Goal: Information Seeking & Learning: Find specific fact

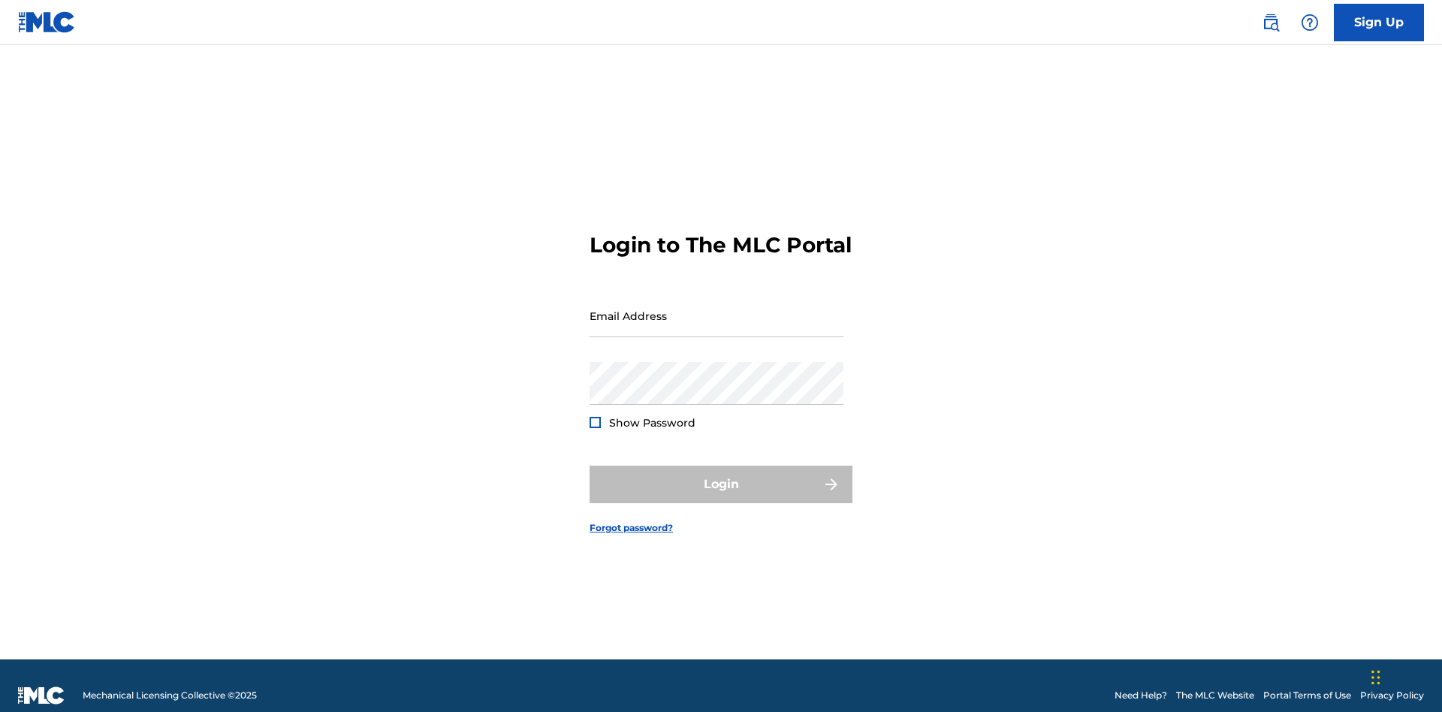
scroll to position [20, 0]
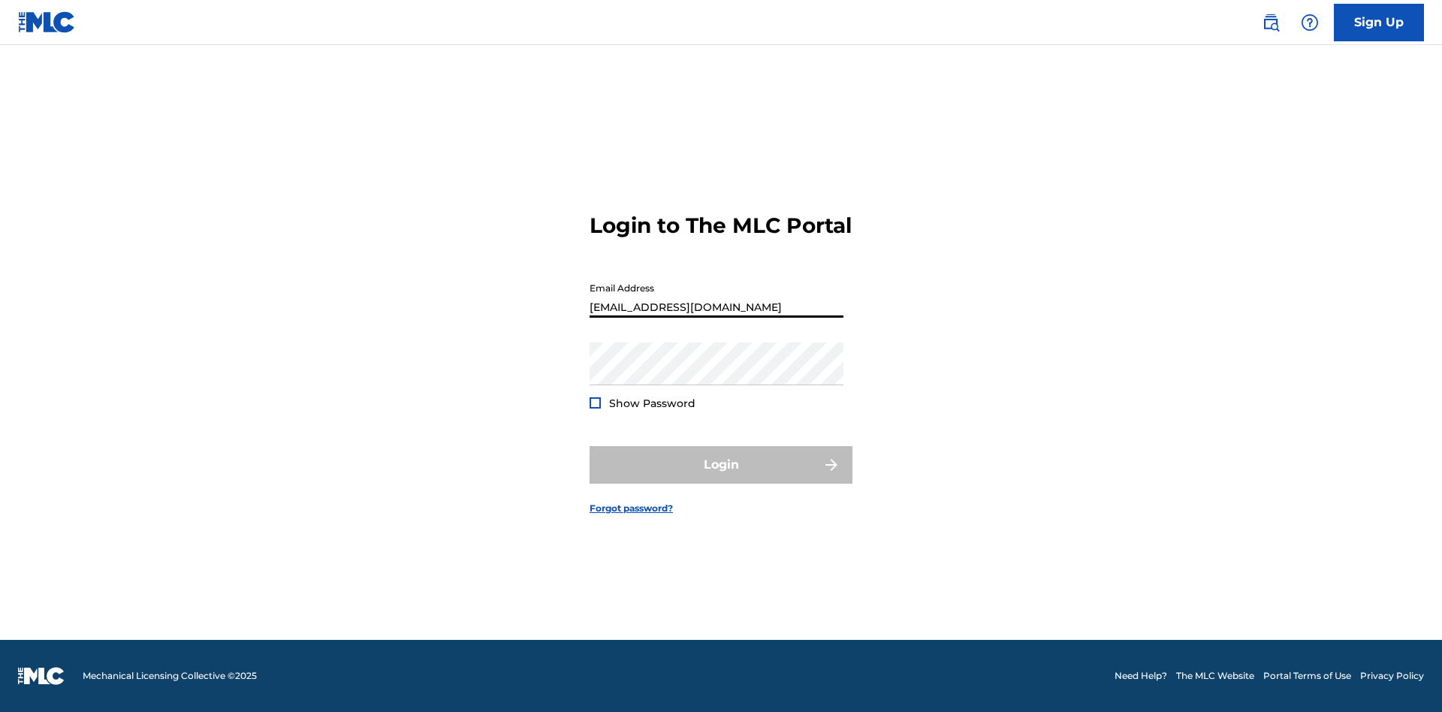
type input "[EMAIL_ADDRESS][DOMAIN_NAME]"
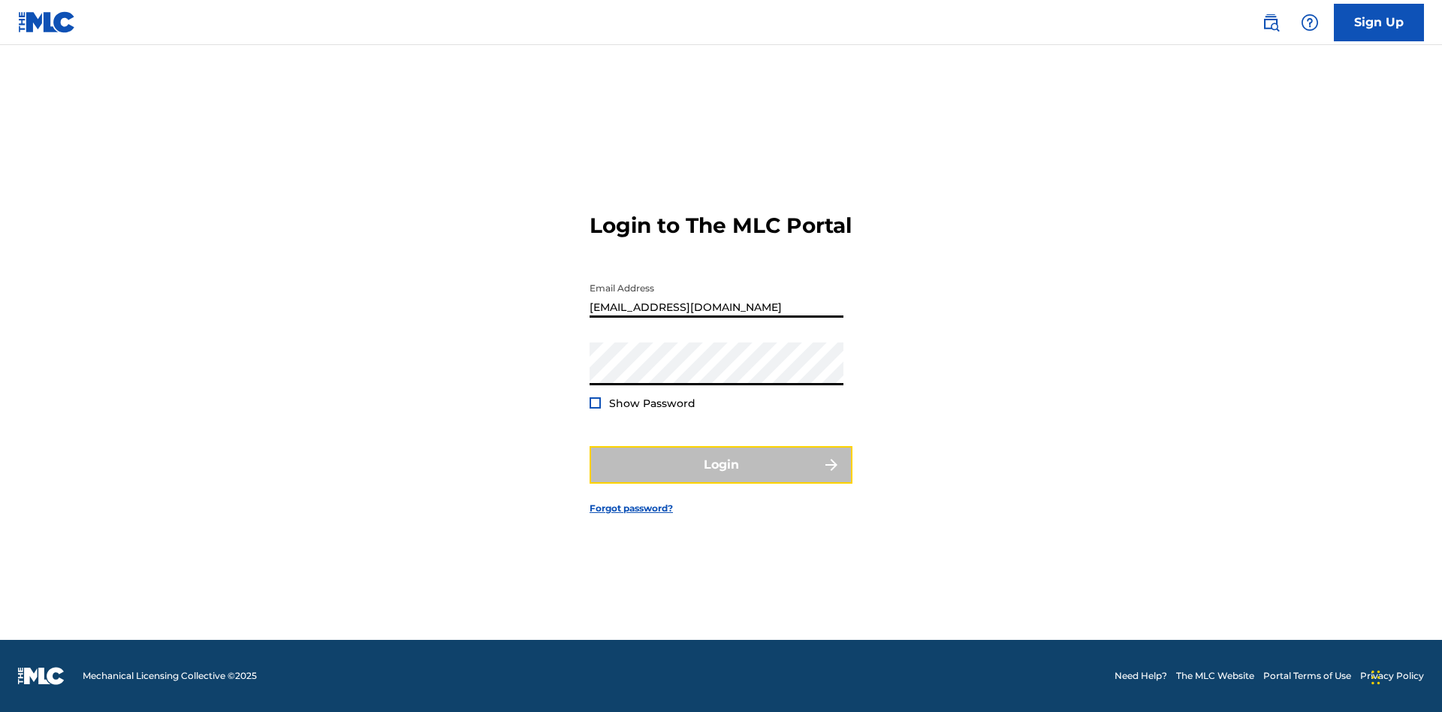
click at [721, 478] on button "Login" at bounding box center [721, 465] width 263 height 38
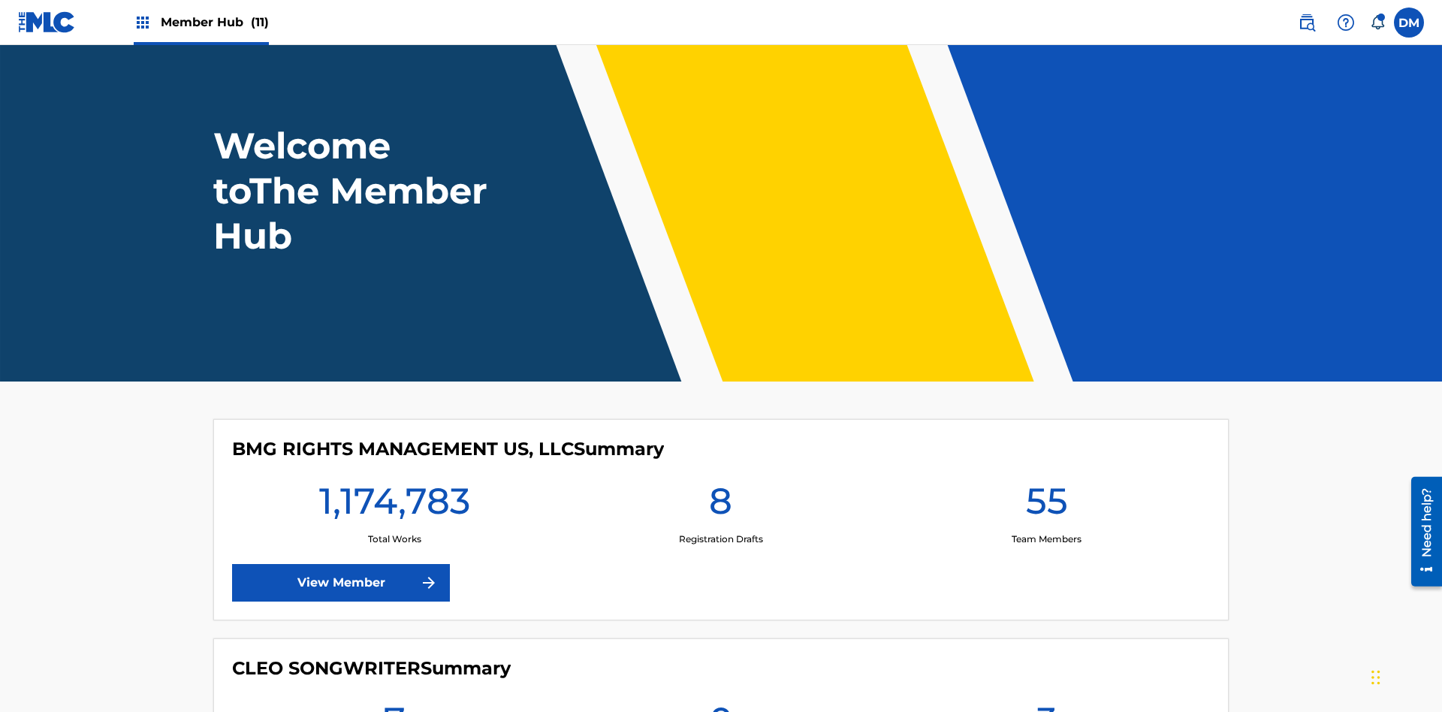
click at [214, 22] on span "Member Hub (11)" at bounding box center [215, 22] width 108 height 17
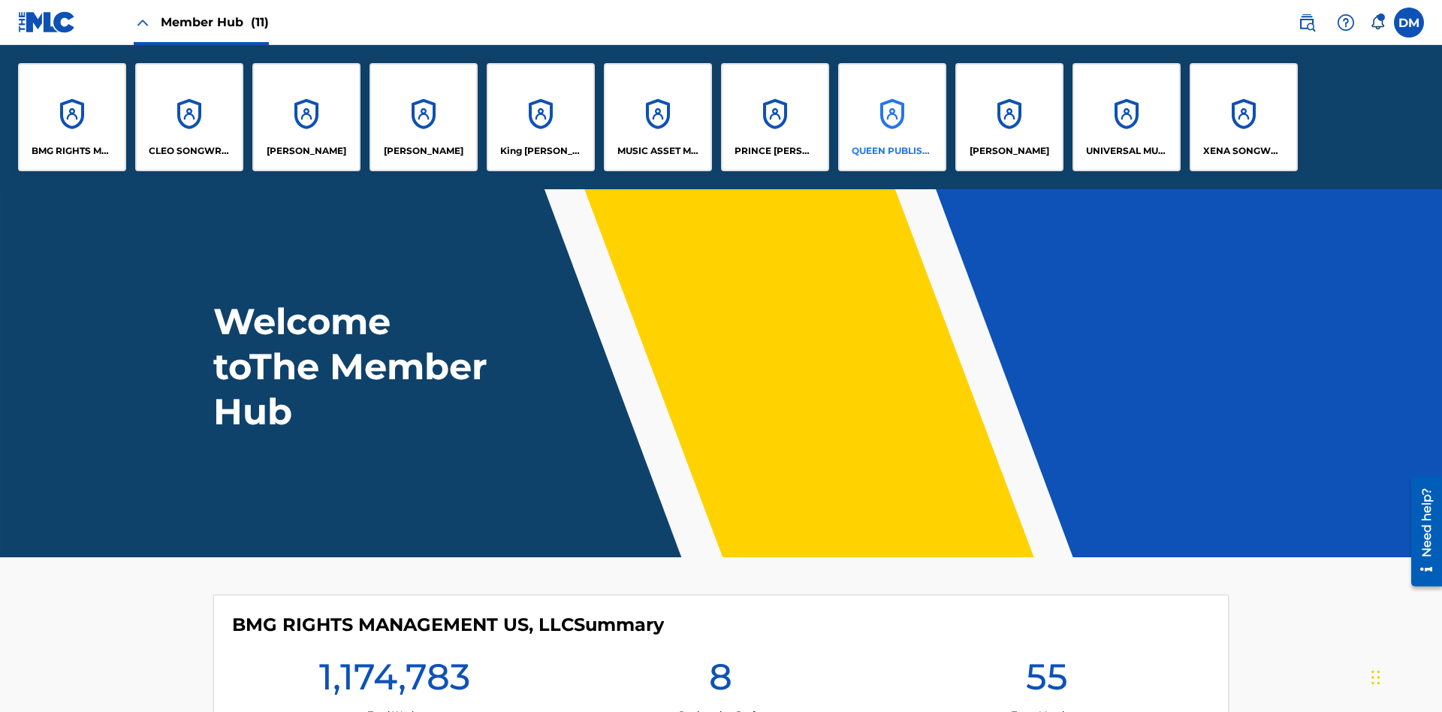
click at [892, 151] on p "QUEEN PUBLISHA" at bounding box center [893, 151] width 82 height 14
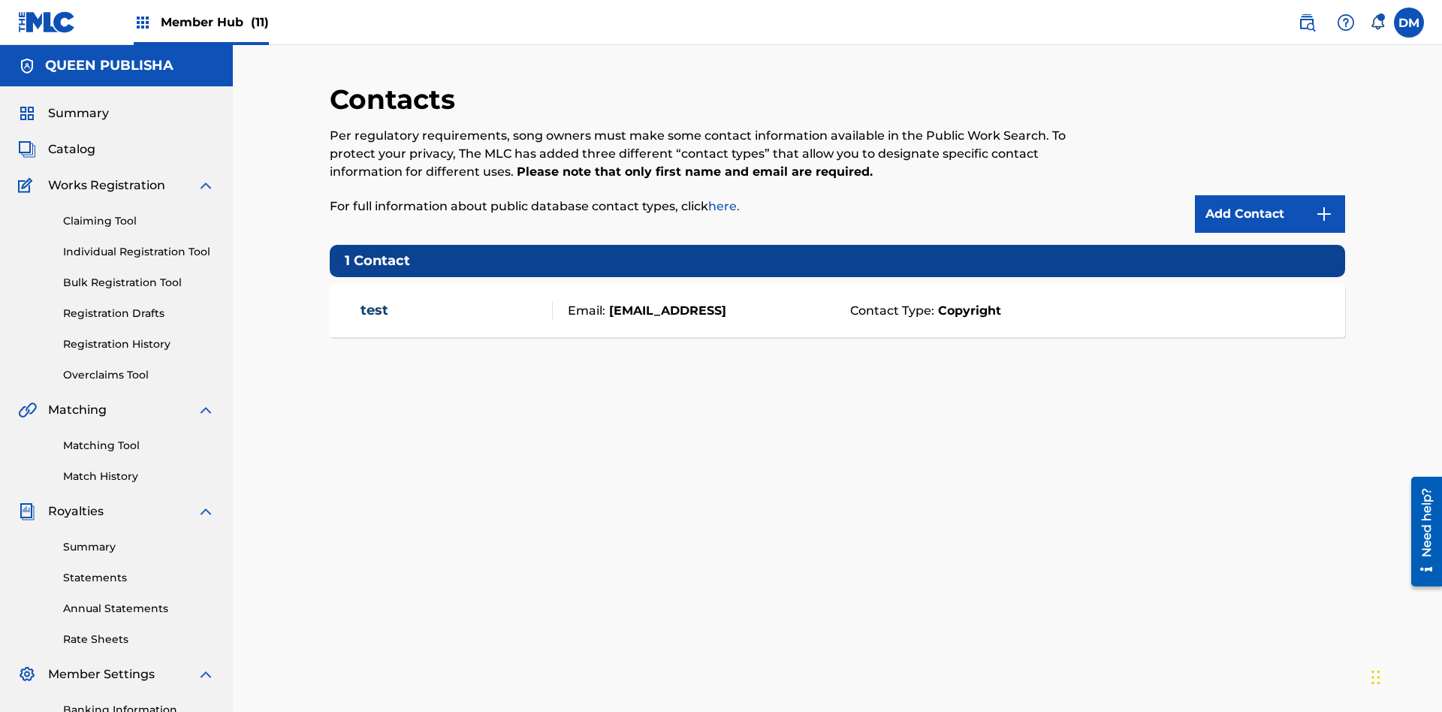
click at [214, 22] on span "Member Hub (11)" at bounding box center [215, 22] width 108 height 17
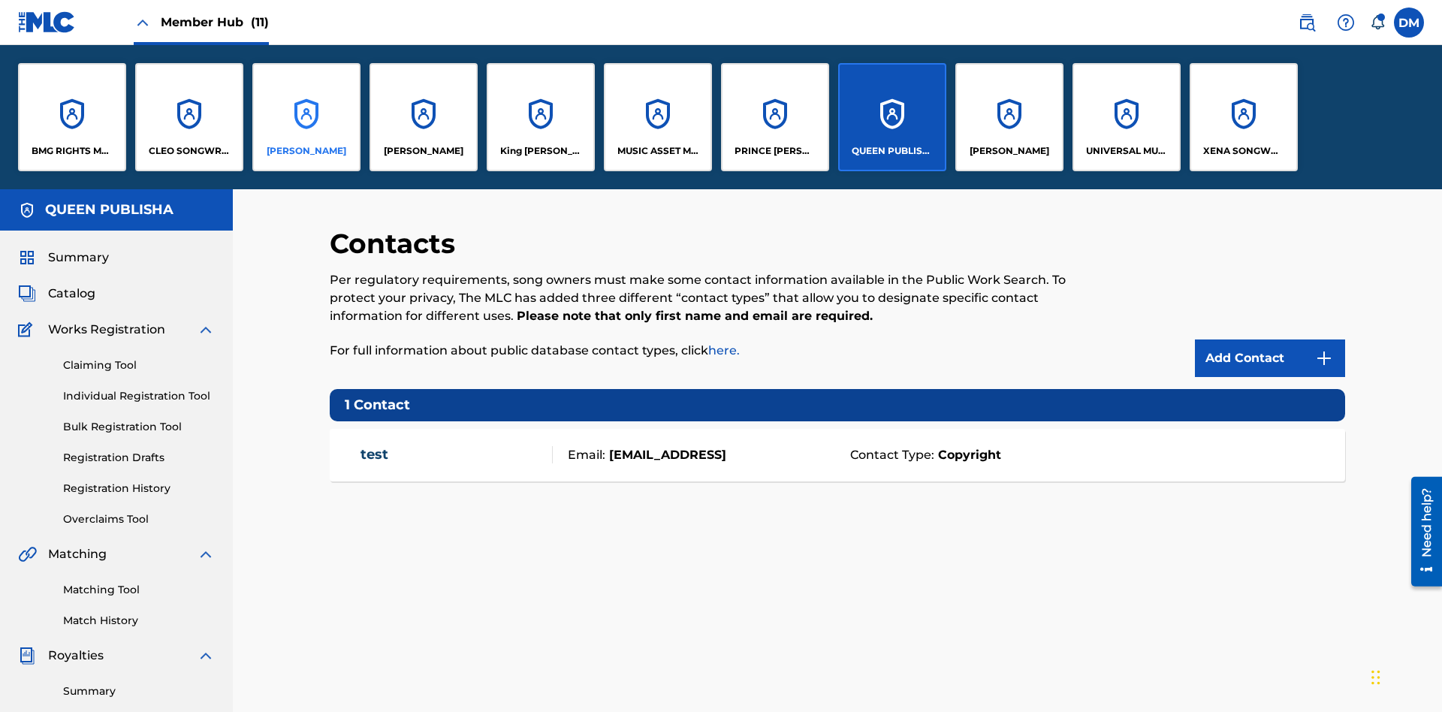
click at [306, 151] on p "[PERSON_NAME]" at bounding box center [307, 151] width 80 height 14
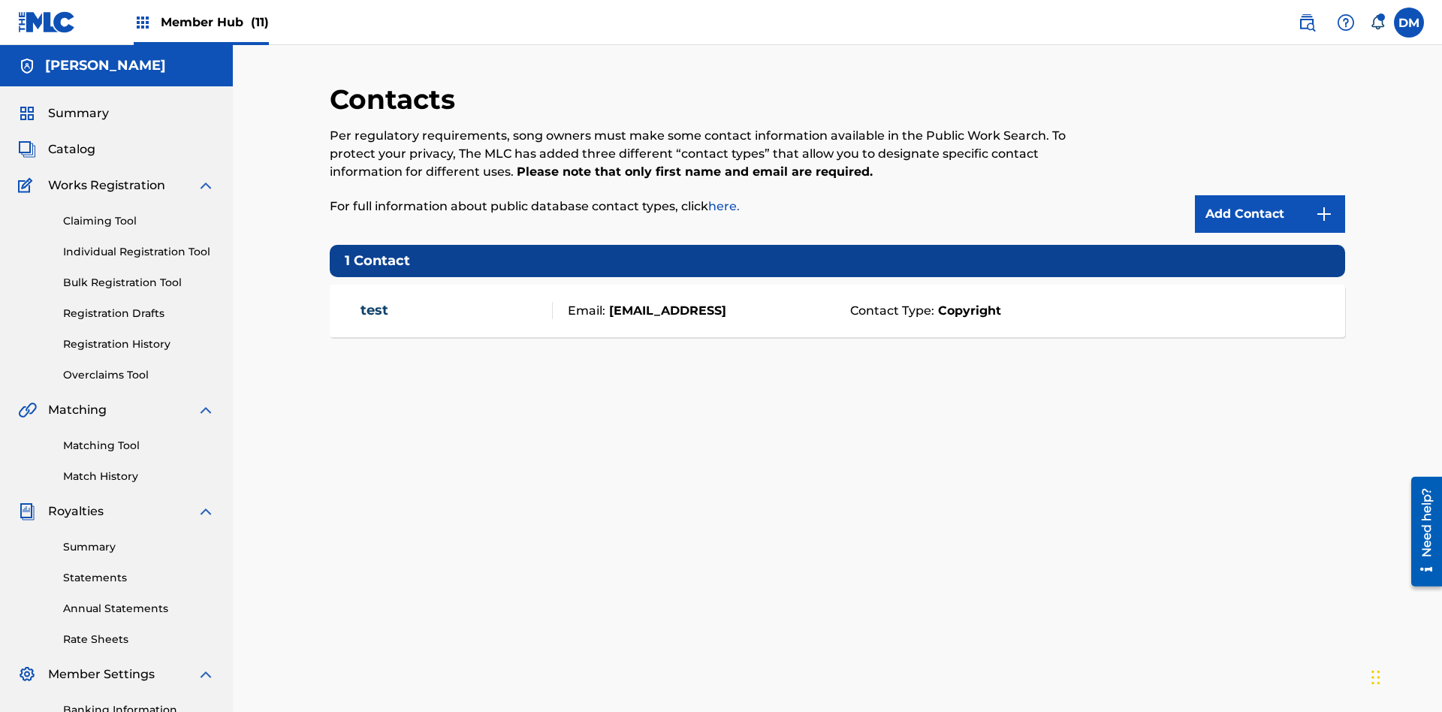
click at [214, 22] on span "Member Hub (11)" at bounding box center [215, 22] width 108 height 17
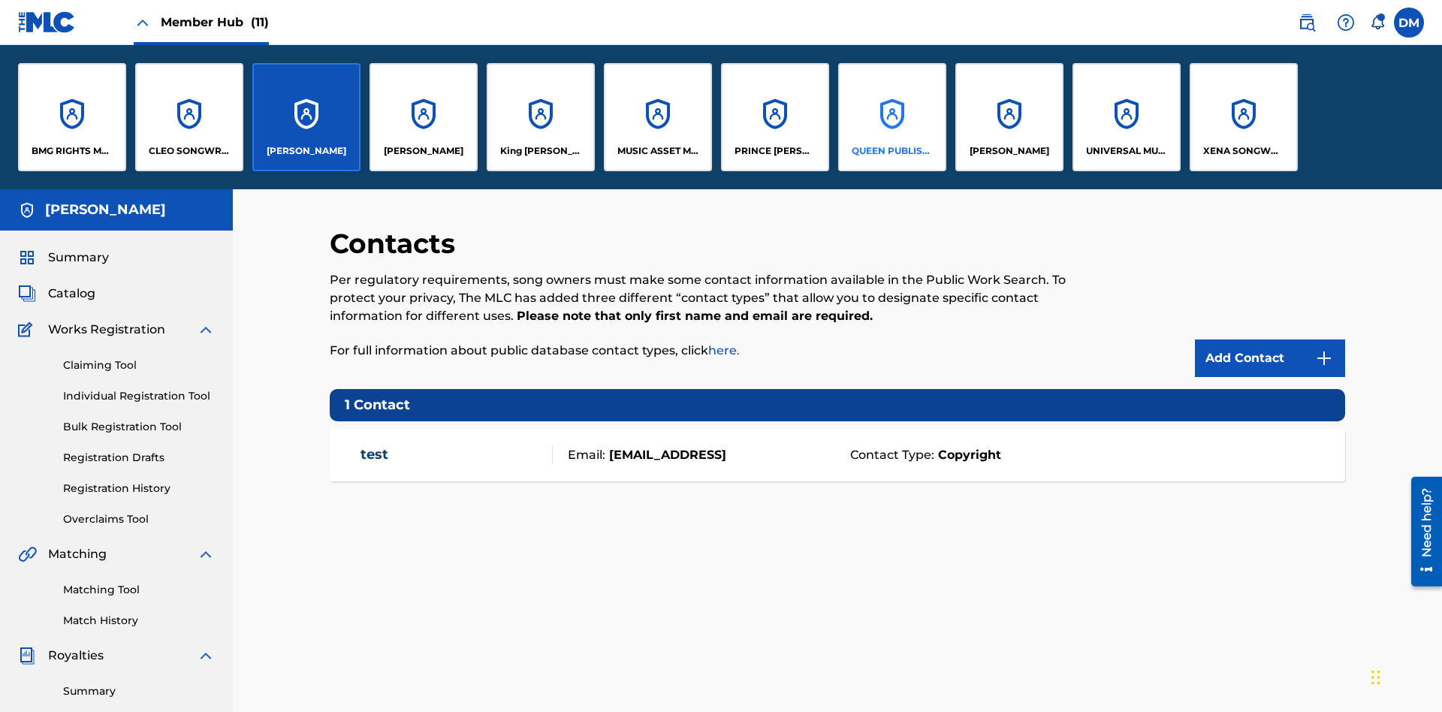
click at [892, 151] on p "QUEEN PUBLISHA" at bounding box center [893, 151] width 82 height 14
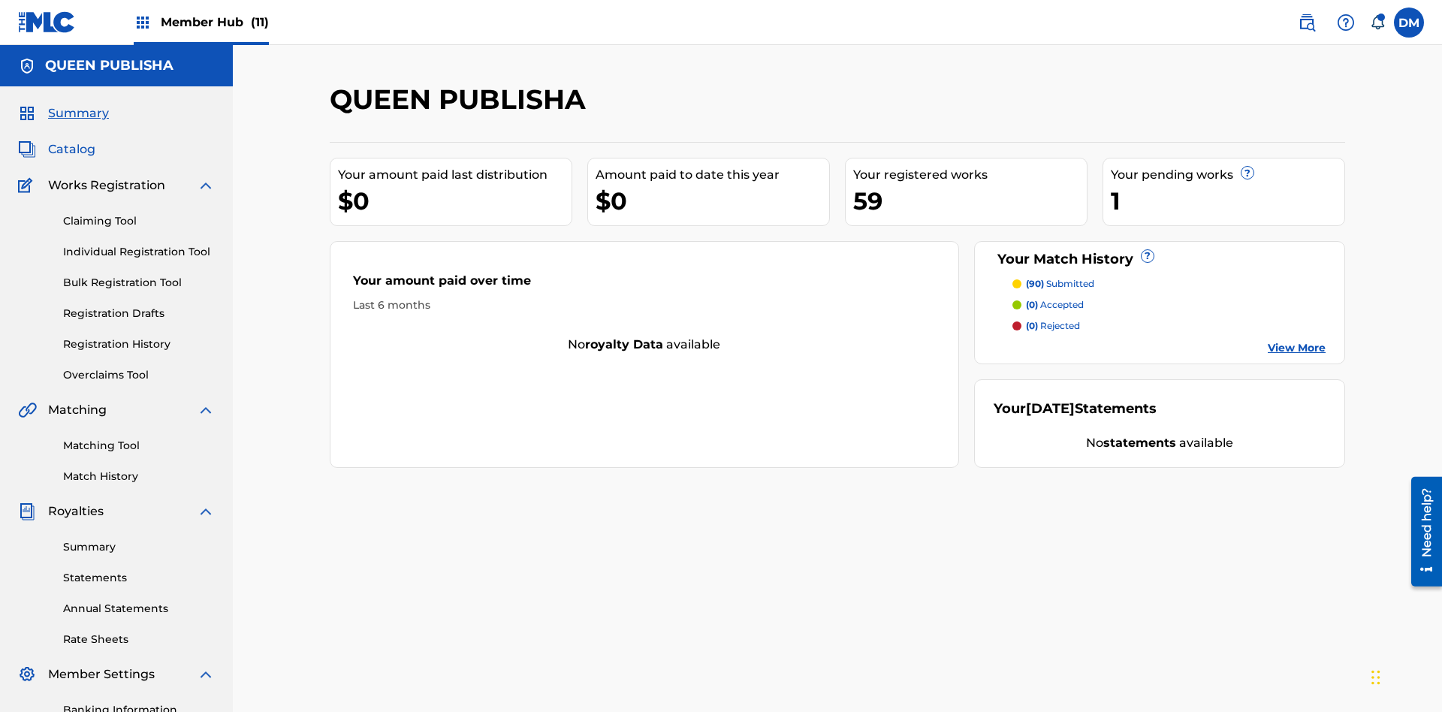
click at [71, 140] on span "Catalog" at bounding box center [71, 149] width 47 height 18
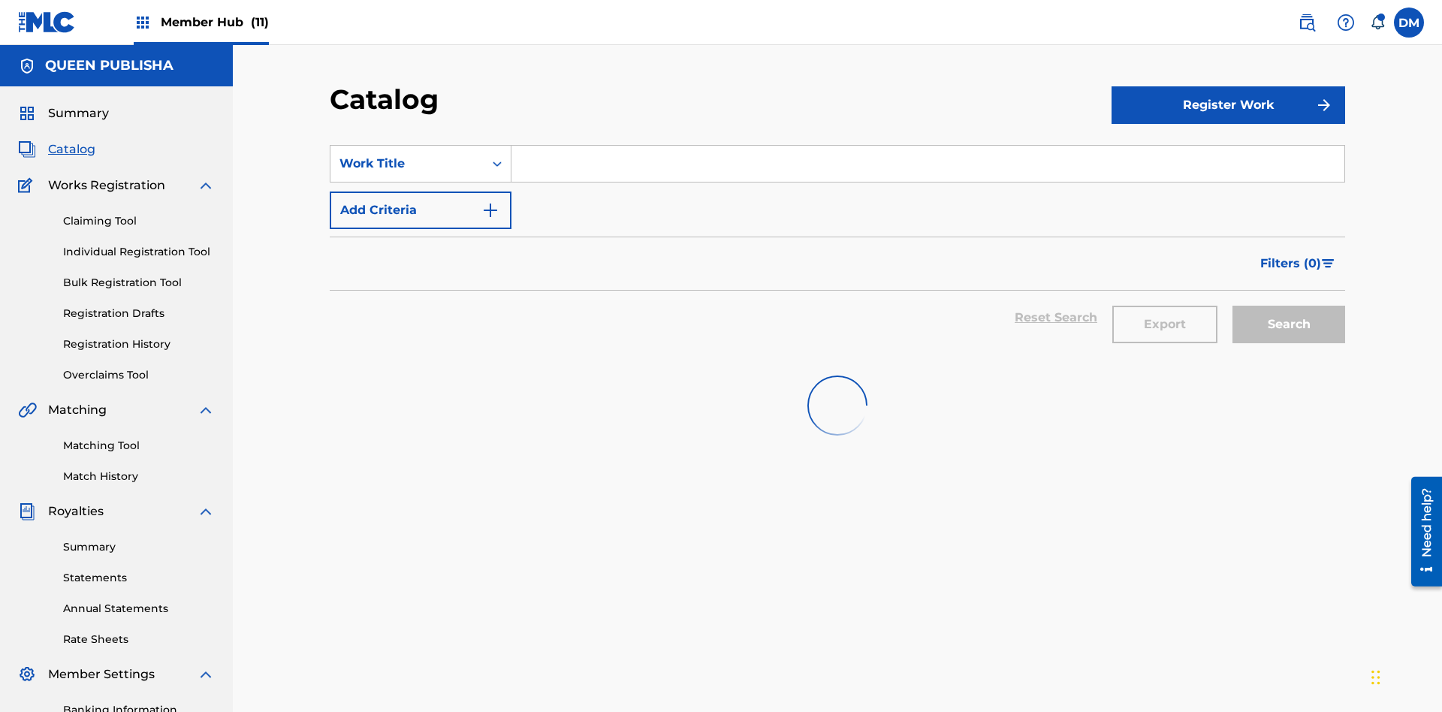
click at [928, 146] on input "Search Form" at bounding box center [928, 164] width 833 height 36
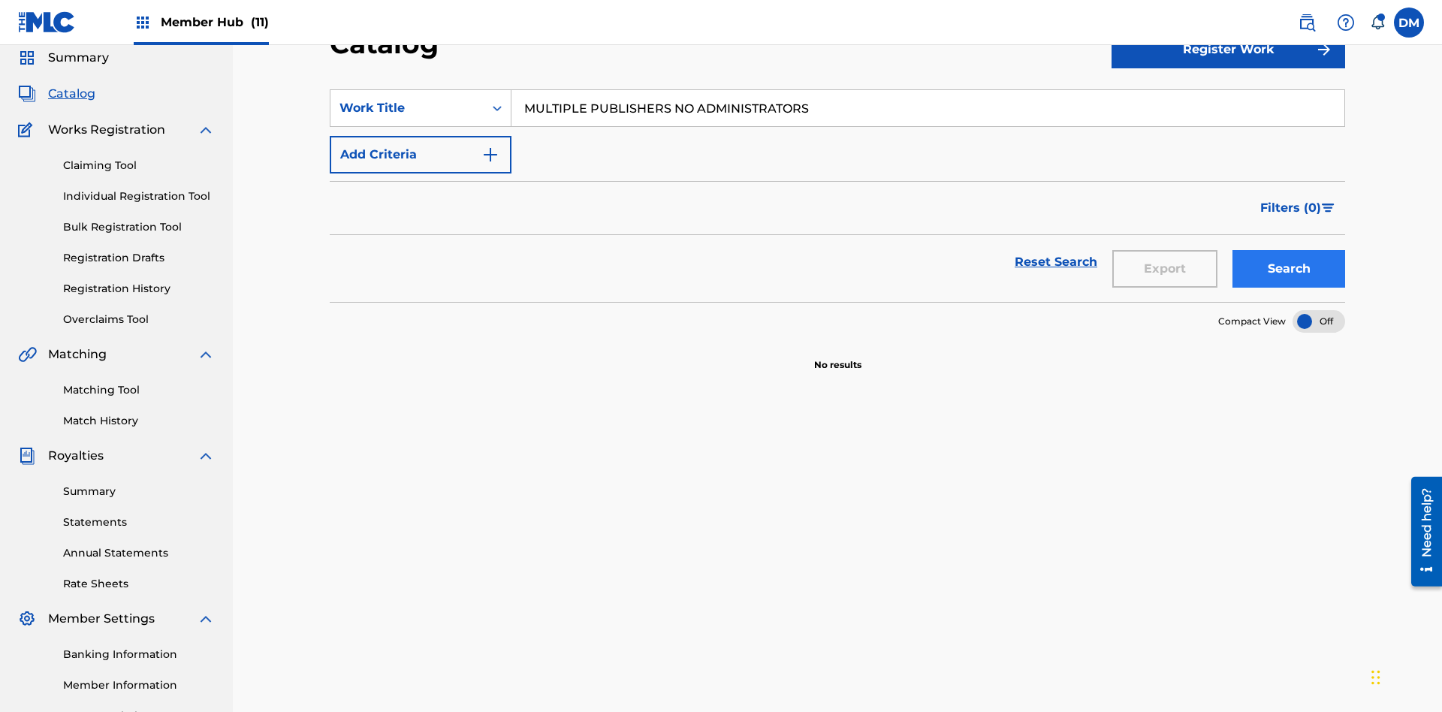
type input "MULTIPLE PUBLISHERS NO ADMINISTRATORS"
click at [1289, 250] on button "Search" at bounding box center [1289, 269] width 113 height 38
